Goal: Task Accomplishment & Management: Use online tool/utility

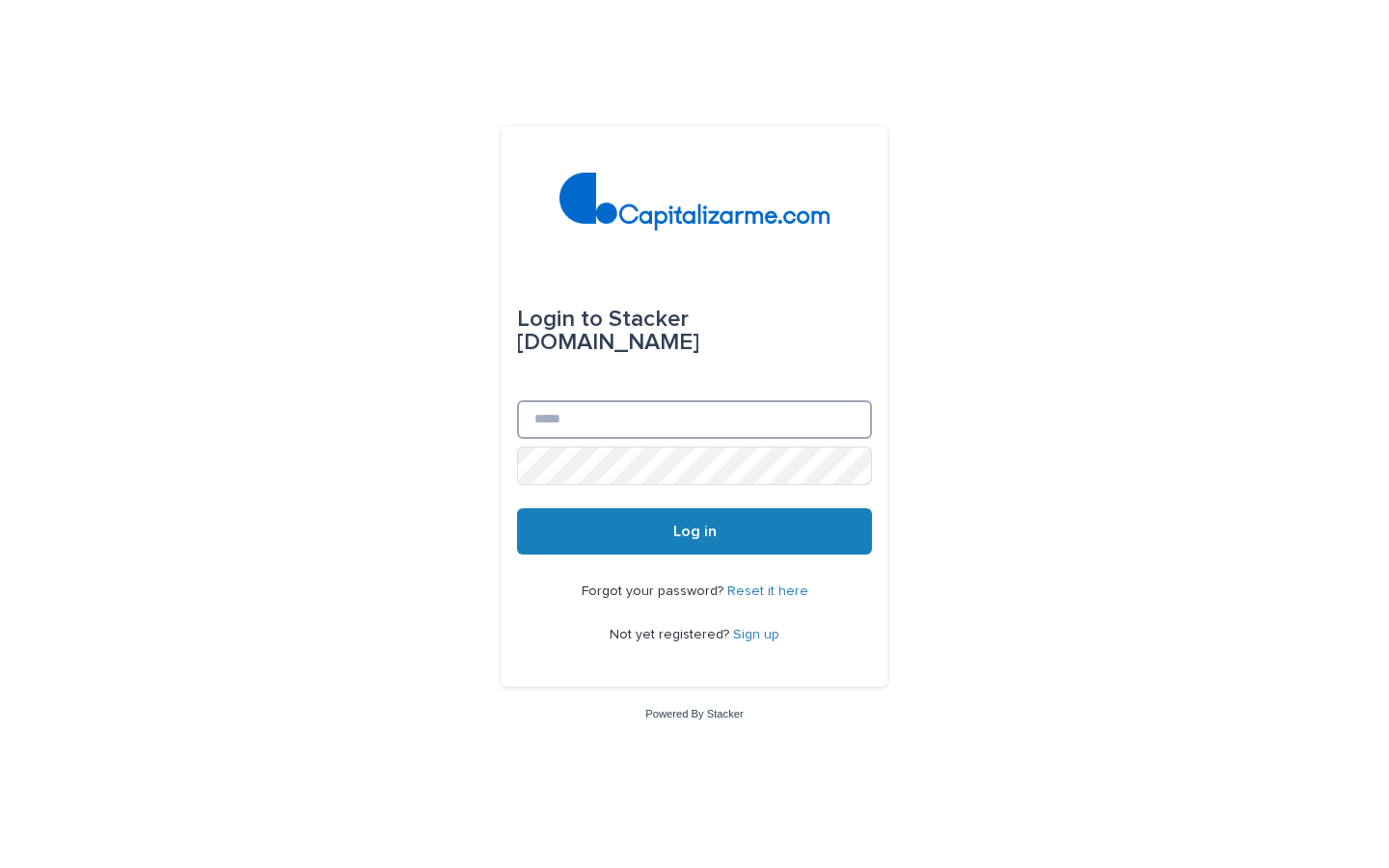
click at [597, 413] on input "Email" at bounding box center [694, 419] width 355 height 38
type input "**********"
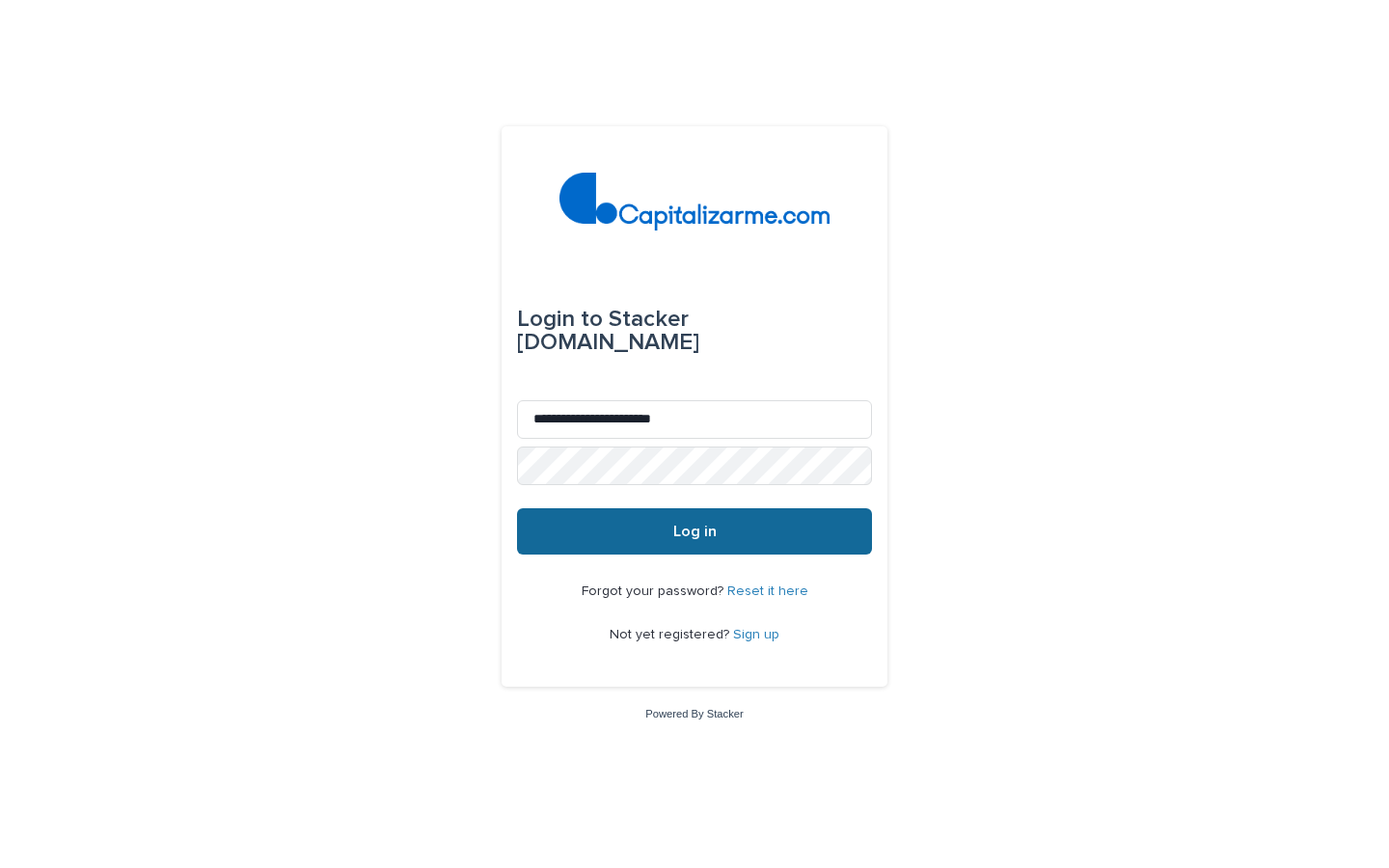
click at [684, 534] on span "Log in" at bounding box center [694, 531] width 43 height 16
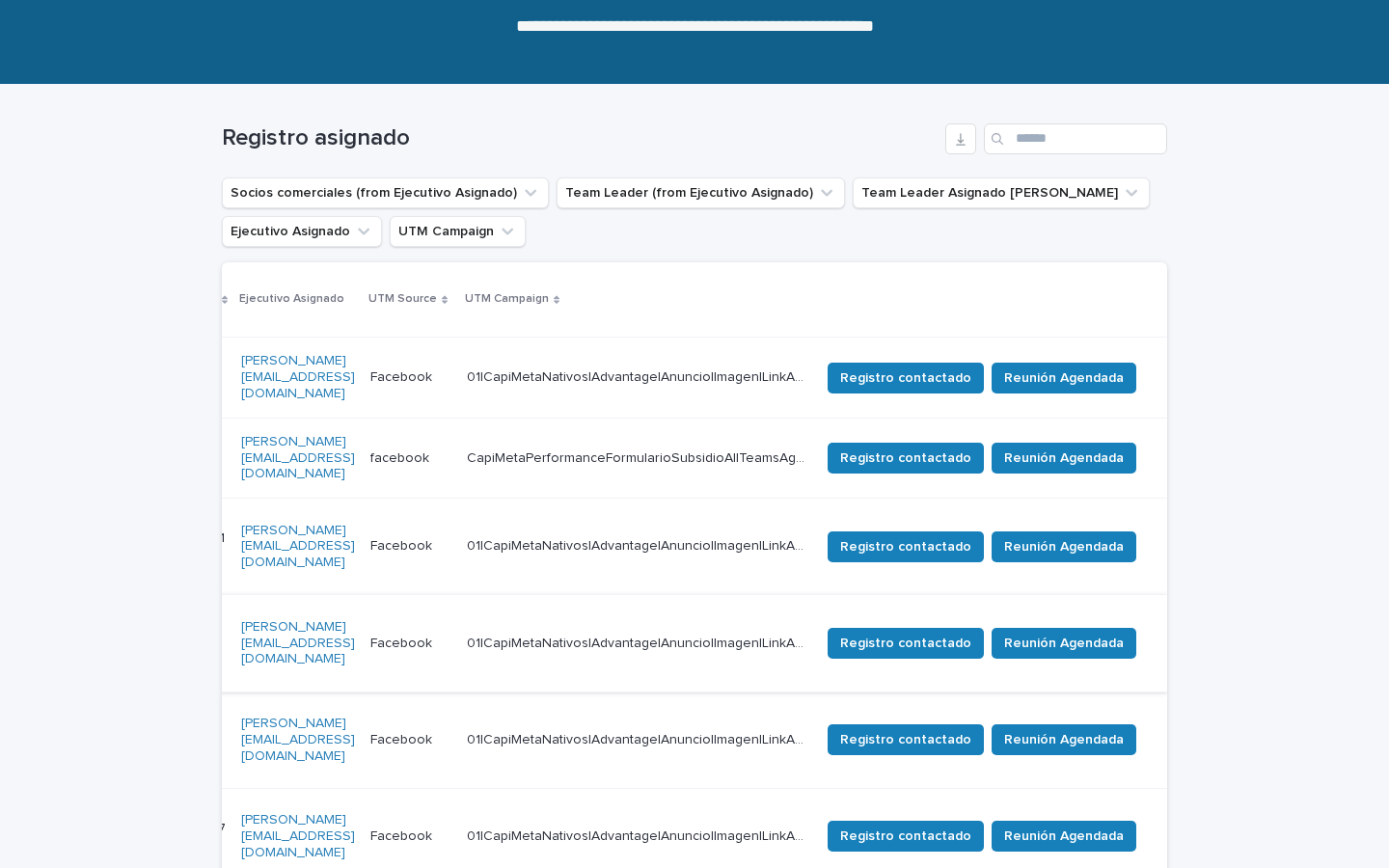
scroll to position [207, 0]
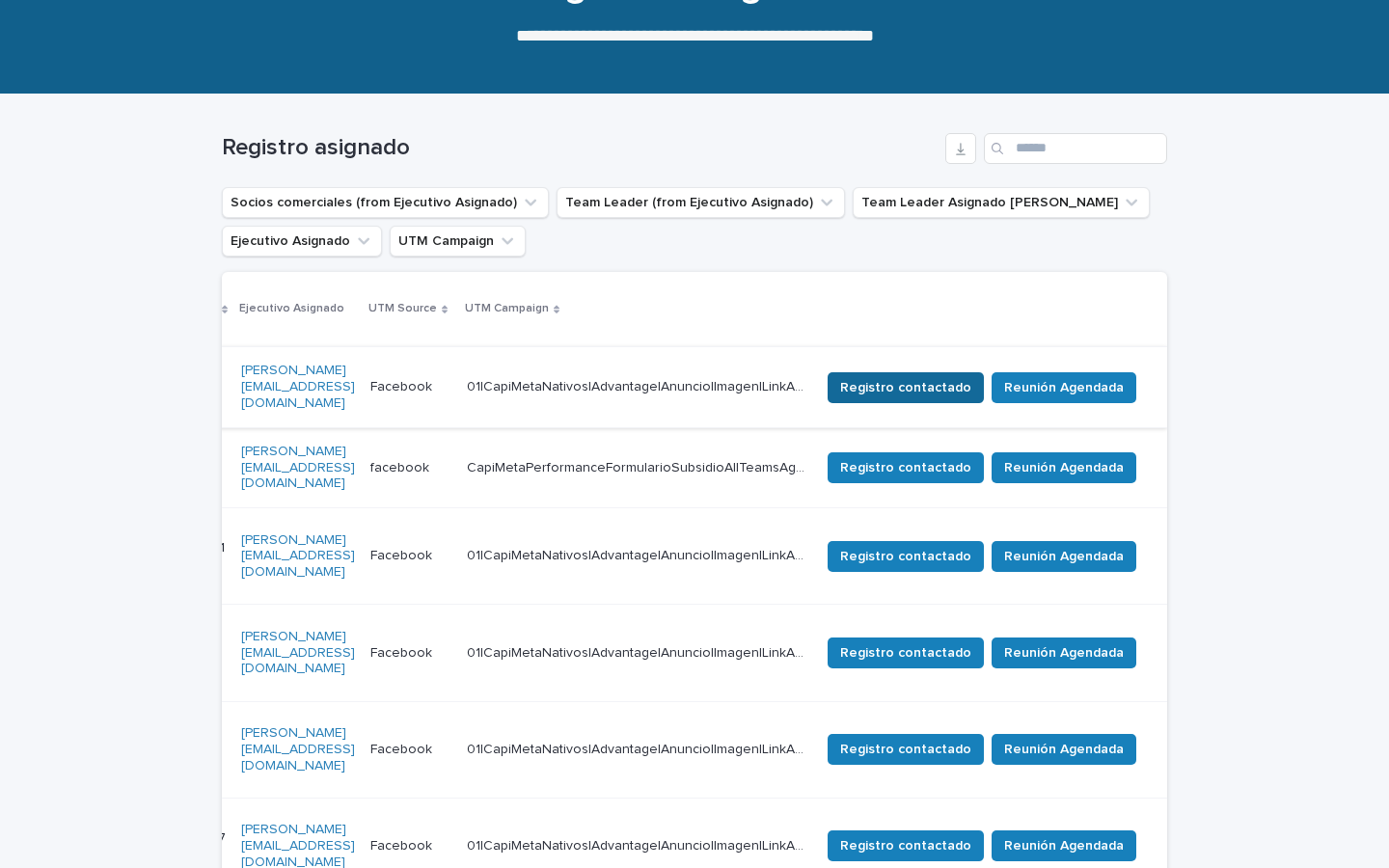
click at [918, 378] on span "Registro contactado" at bounding box center [906, 388] width 132 height 20
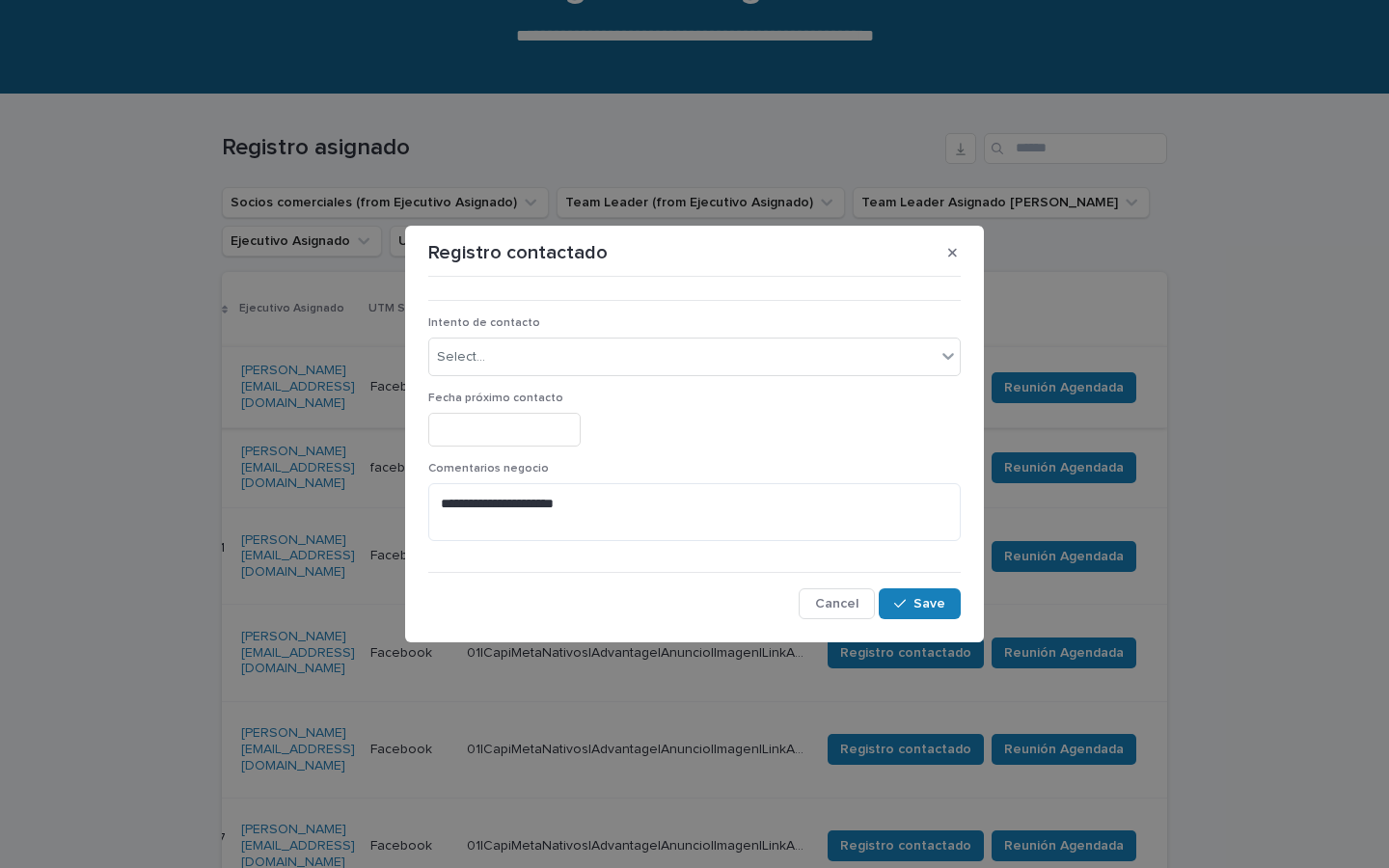
click at [918, 376] on div "Intento de contacto Select..." at bounding box center [694, 353] width 532 height 76
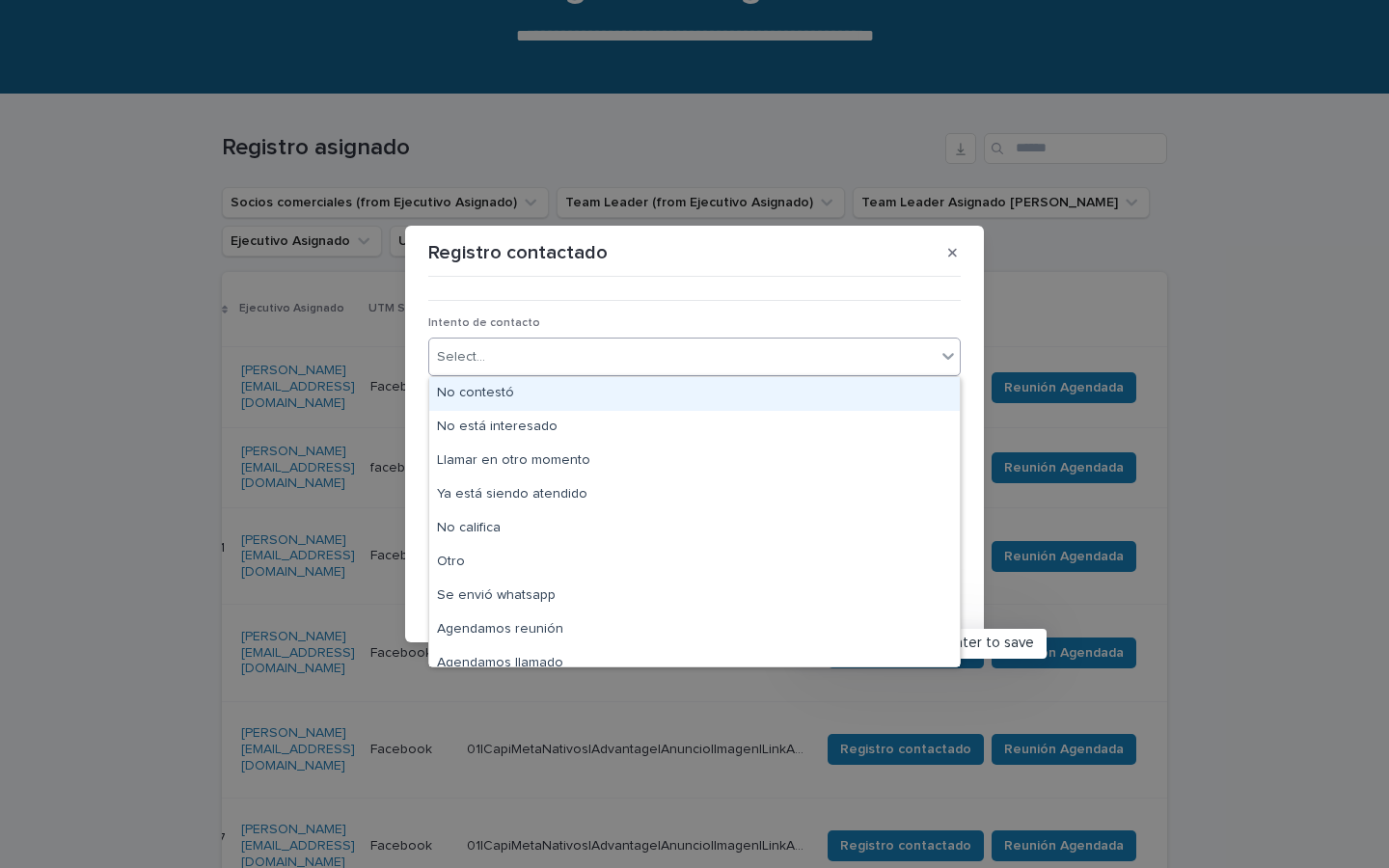
click at [926, 363] on div "Select..." at bounding box center [683, 357] width 507 height 31
click at [961, 262] on button "button" at bounding box center [952, 252] width 31 height 30
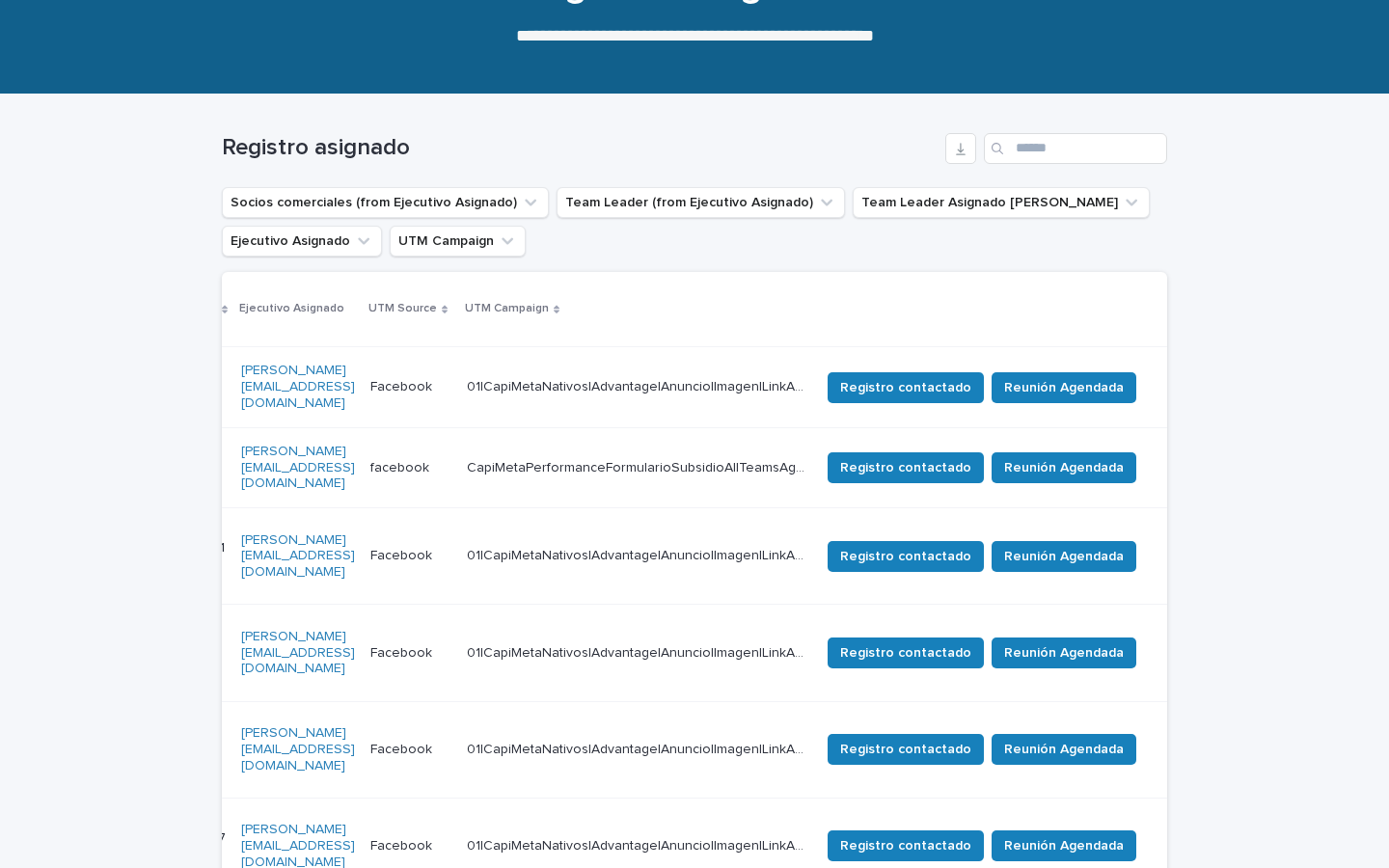
click at [961, 262] on div "Registro asignado Socios comerciales (from Ejecutivo Asignado) Team Leader (fro…" at bounding box center [694, 802] width 945 height 1416
